Goal: Check status: Check status

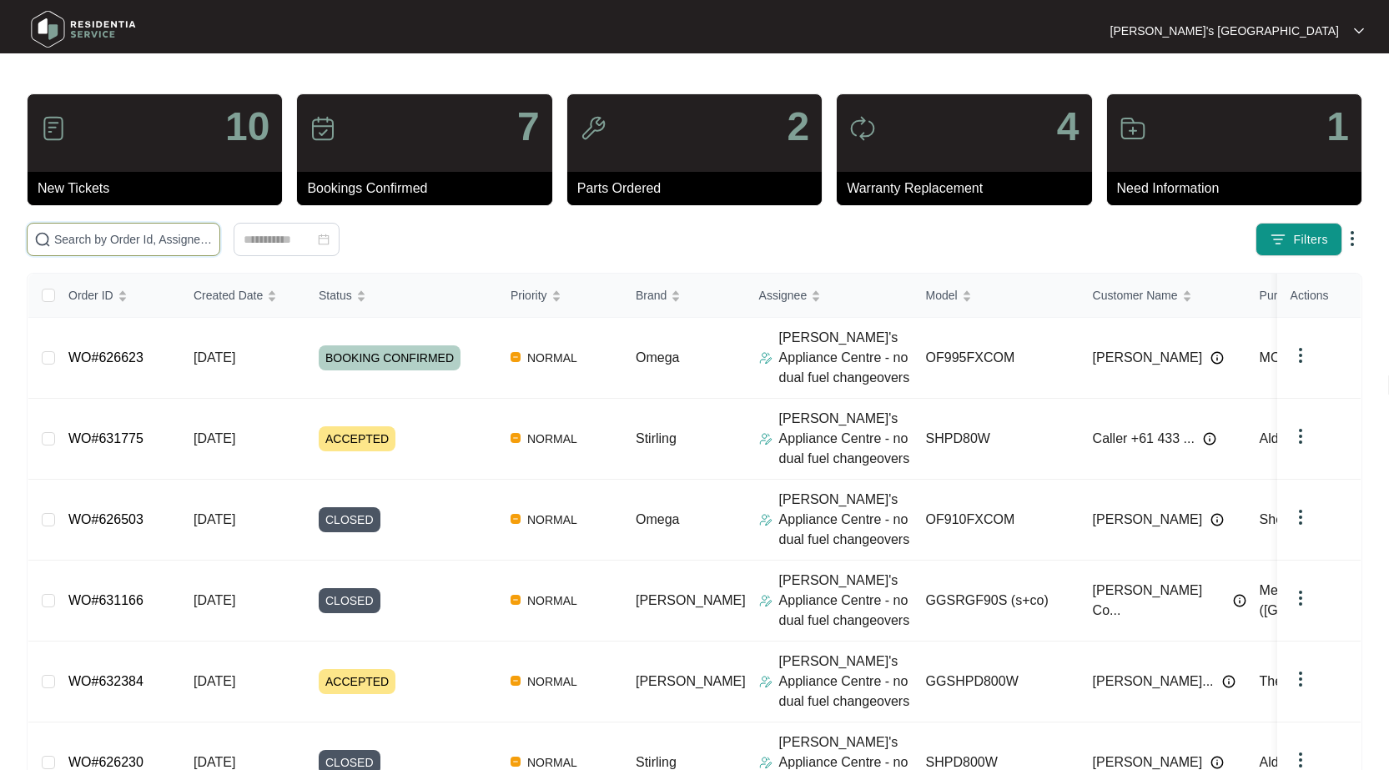
click at [165, 233] on input "text" at bounding box center [133, 239] width 158 height 18
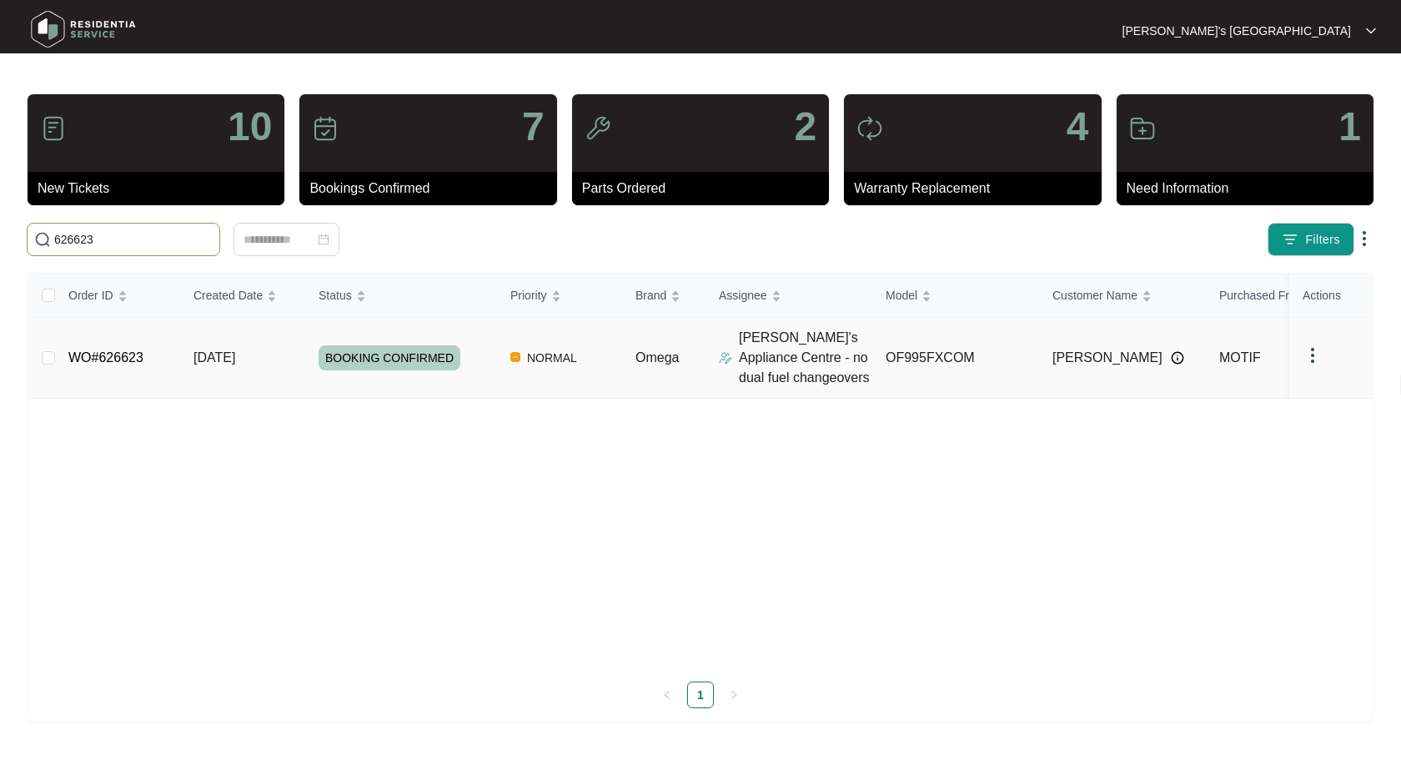
type input "626623"
click at [91, 364] on link "WO#626623" at bounding box center [105, 357] width 75 height 14
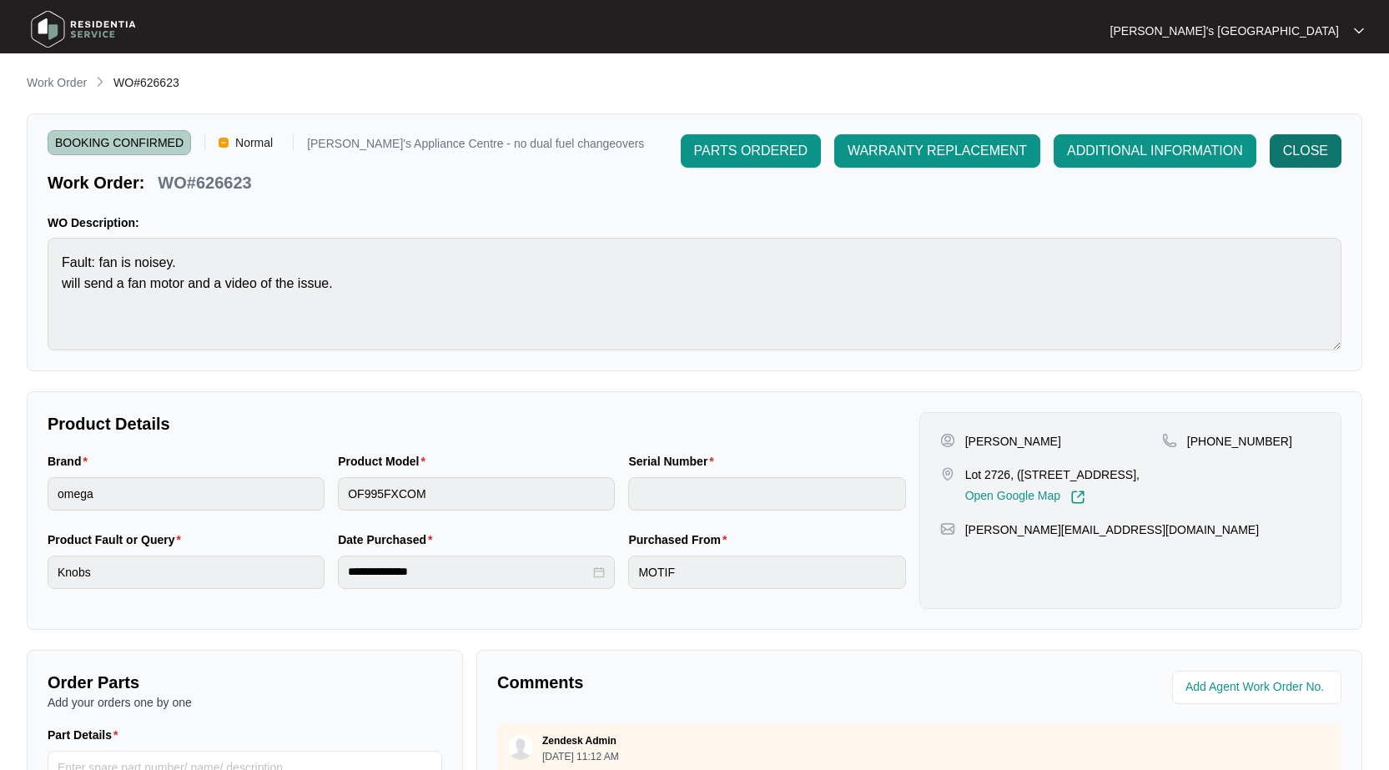
click at [1304, 141] on span "CLOSE" at bounding box center [1305, 151] width 45 height 20
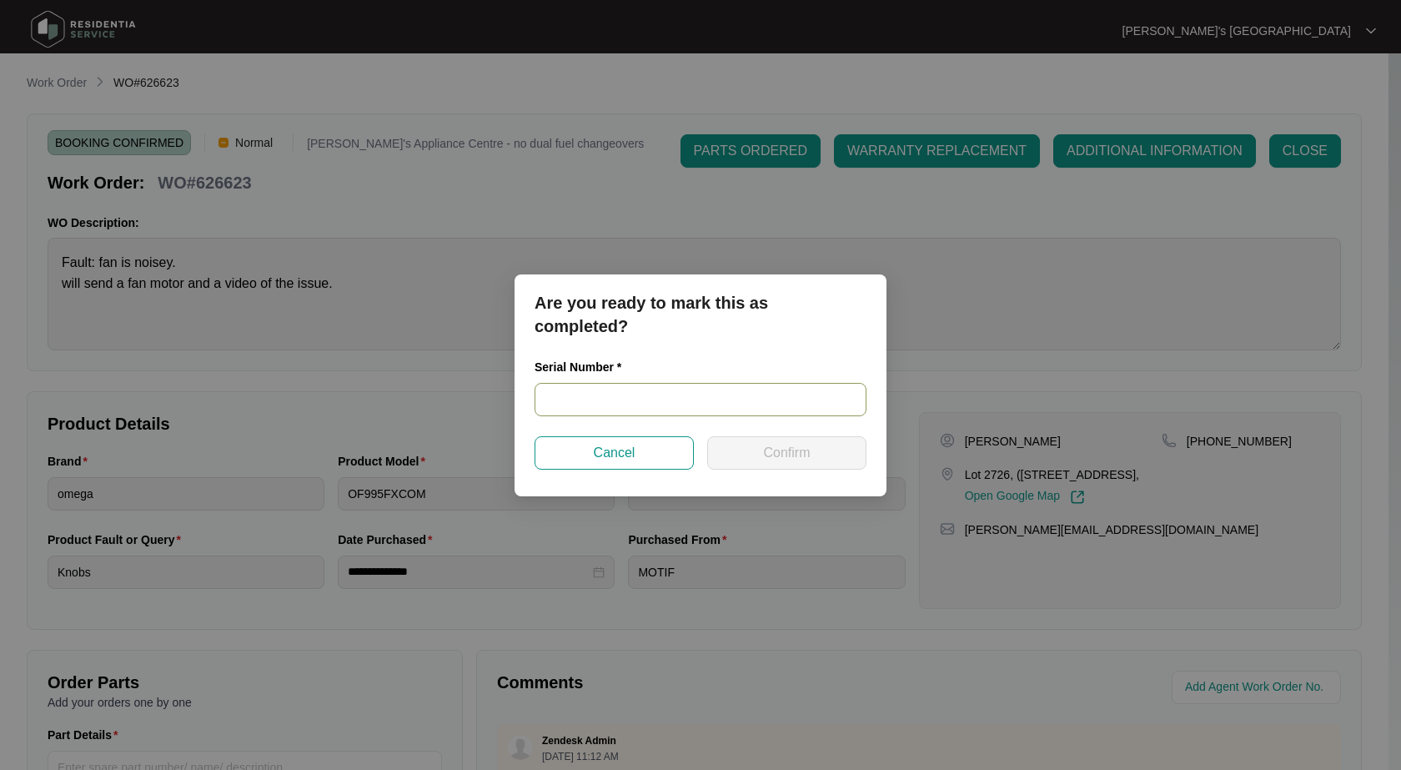
click at [742, 412] on input "text" at bounding box center [701, 399] width 332 height 33
paste input "900045732409000256"
type input "900045732409000256"
click at [784, 445] on span "Confirm" at bounding box center [786, 453] width 47 height 20
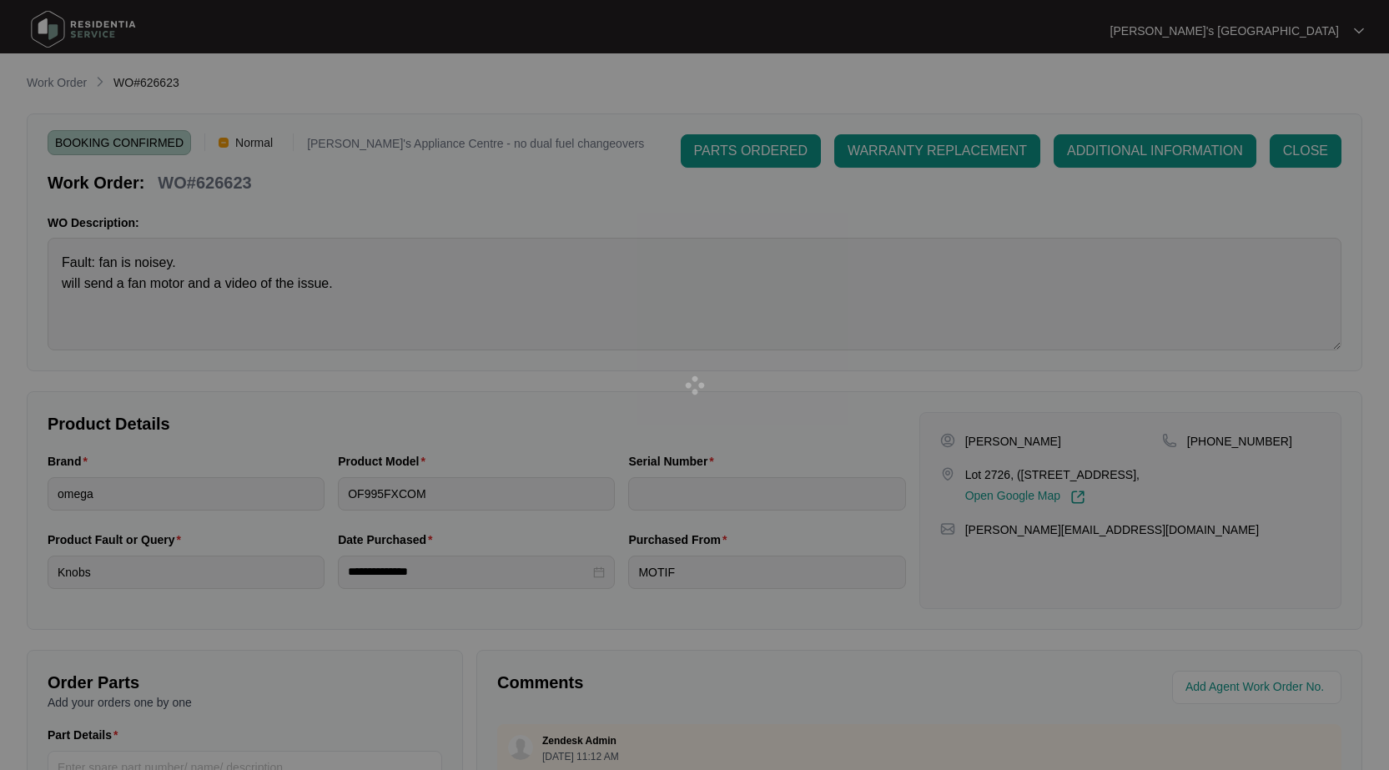
type input "900045732409000256"
